Goal: Transaction & Acquisition: Purchase product/service

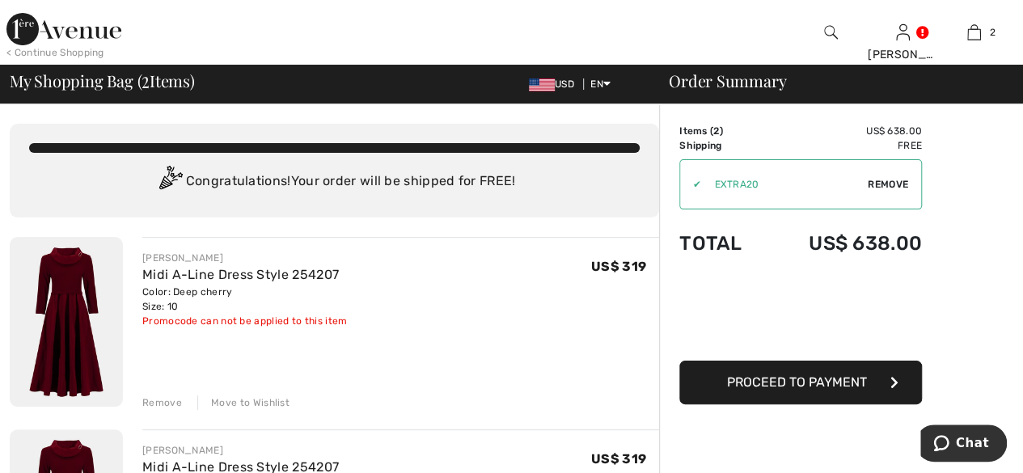
click at [158, 401] on div "Remove" at bounding box center [162, 402] width 40 height 15
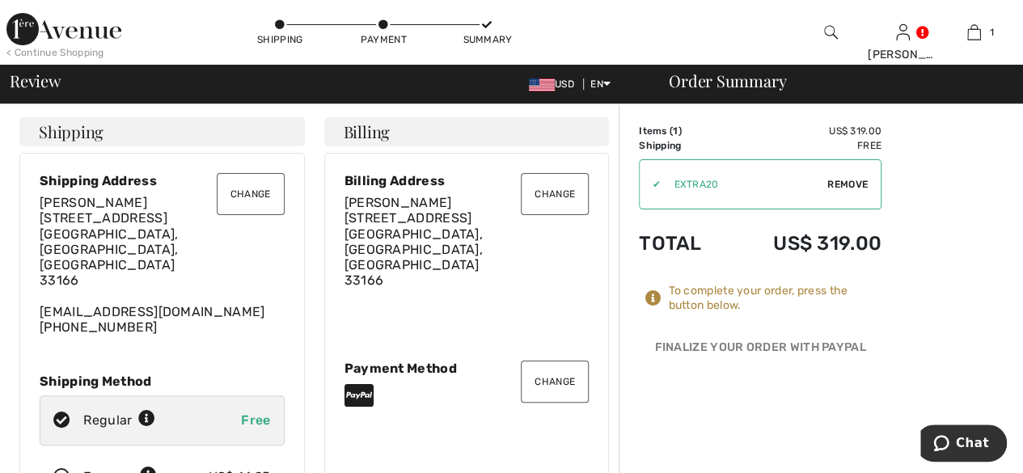
click at [558, 192] on button "Change" at bounding box center [555, 194] width 68 height 42
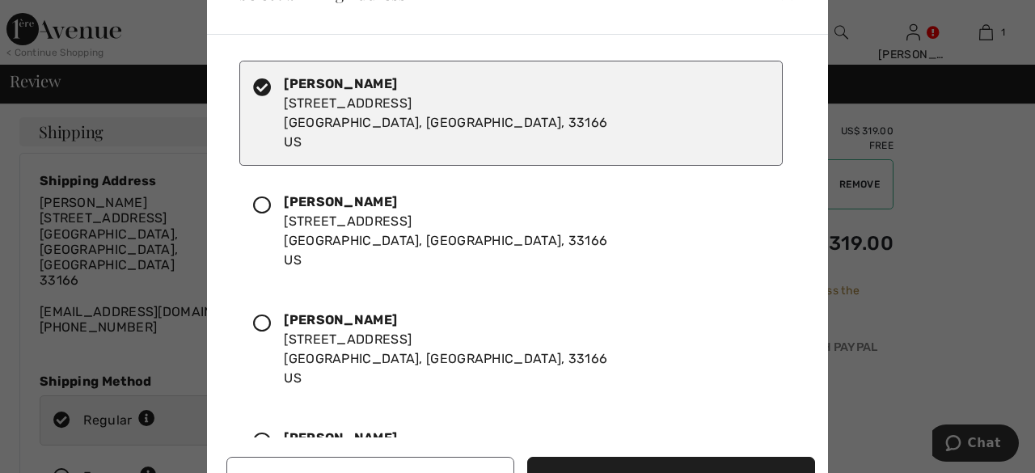
click at [265, 201] on icon at bounding box center [262, 205] width 18 height 18
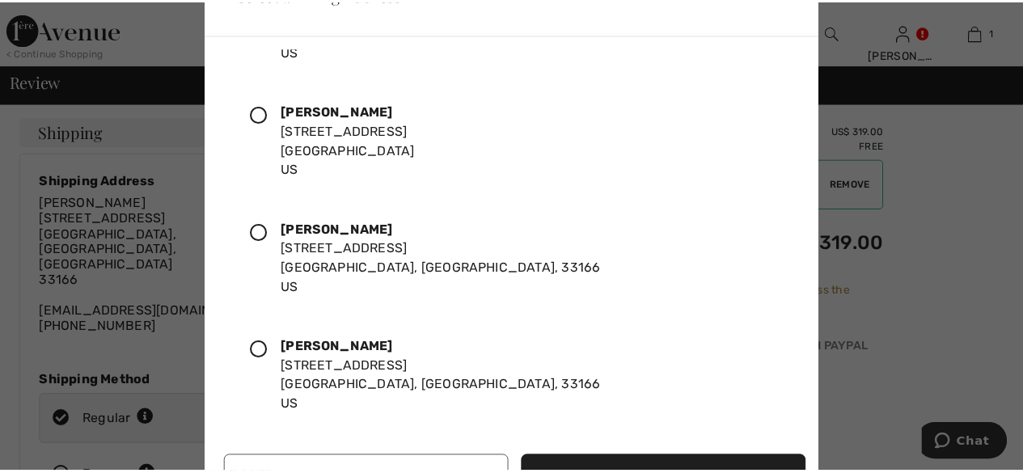
scroll to position [445, 0]
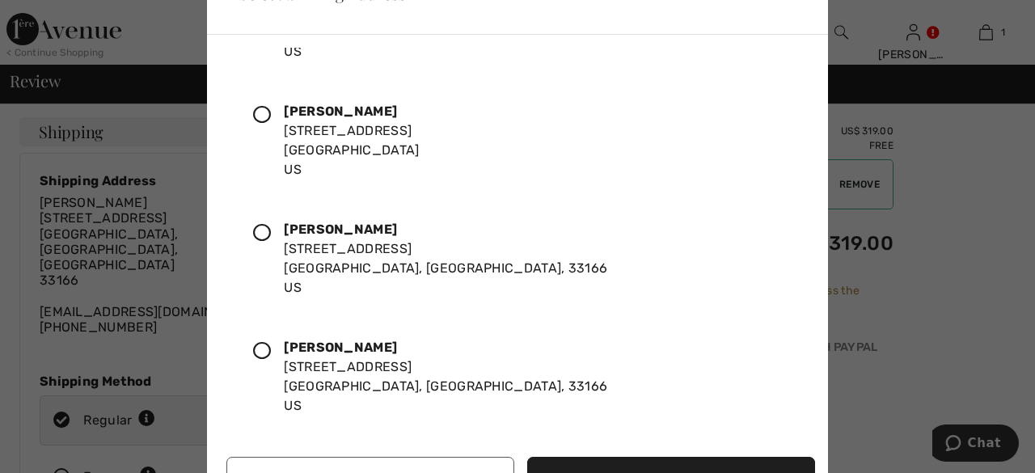
click at [265, 345] on icon at bounding box center [262, 351] width 18 height 18
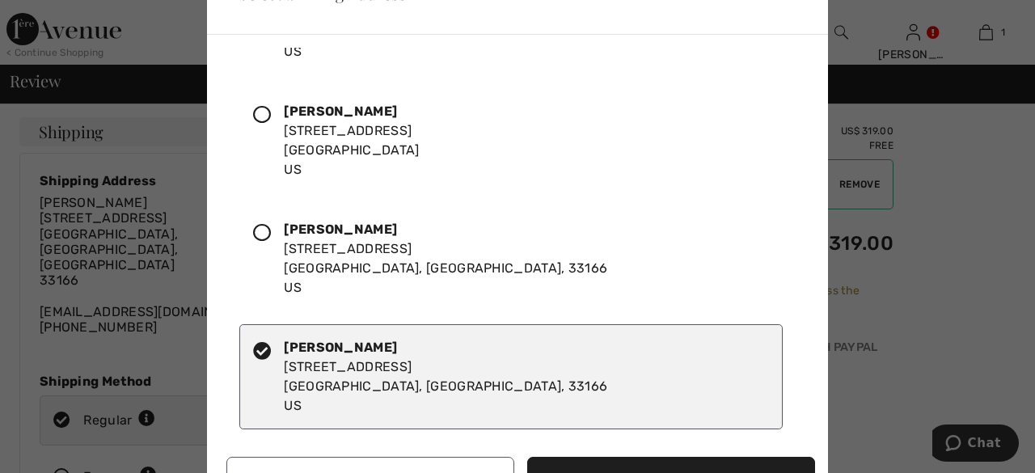
click at [631, 462] on button "Set Billing Address" at bounding box center [671, 479] width 288 height 44
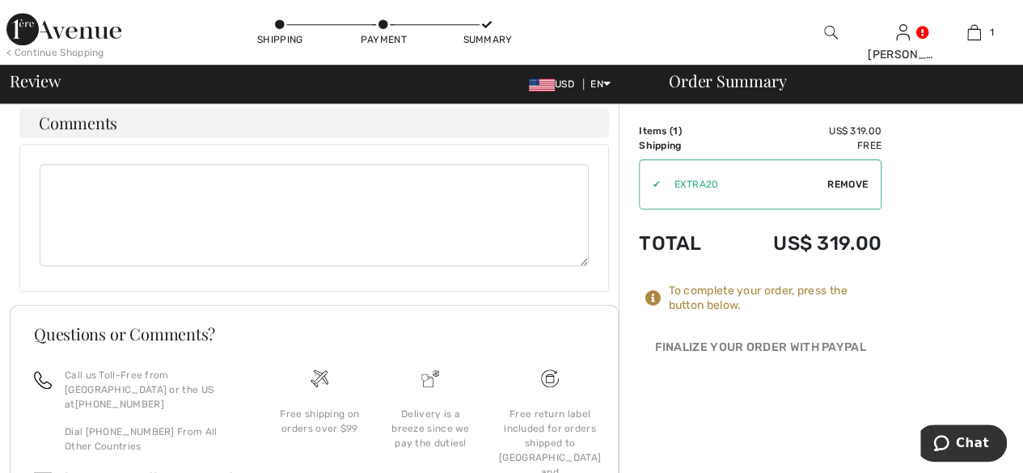
scroll to position [703, 0]
